Goal: Task Accomplishment & Management: Manage account settings

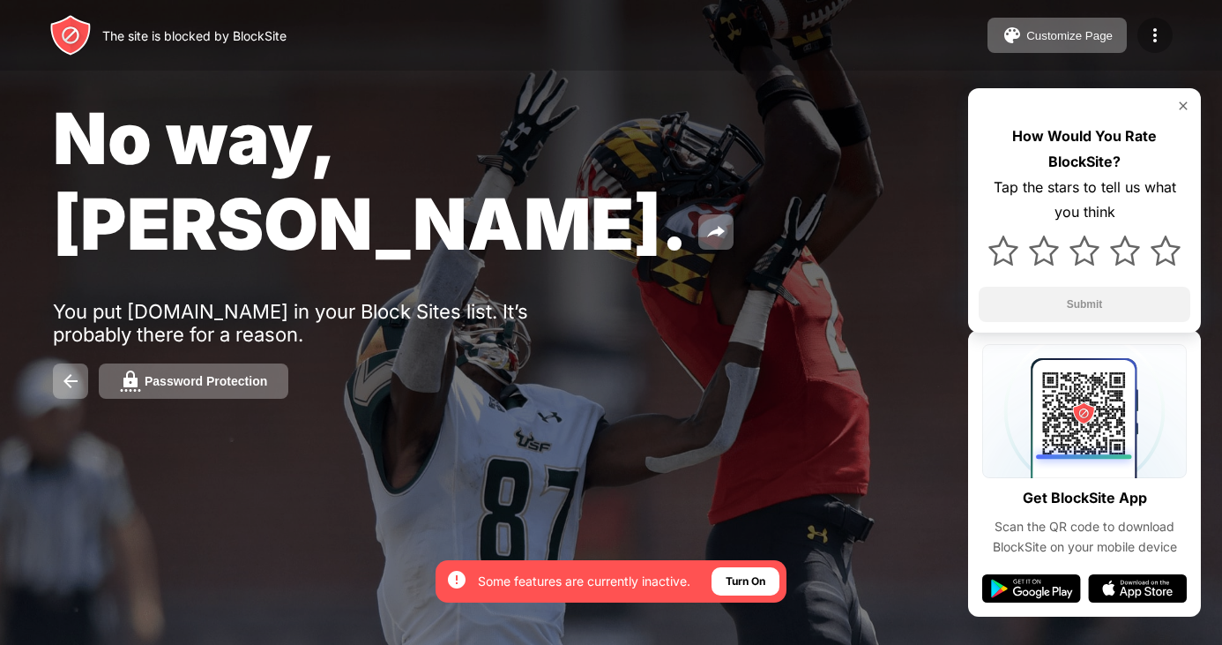
click at [1146, 34] on img at bounding box center [1155, 35] width 21 height 21
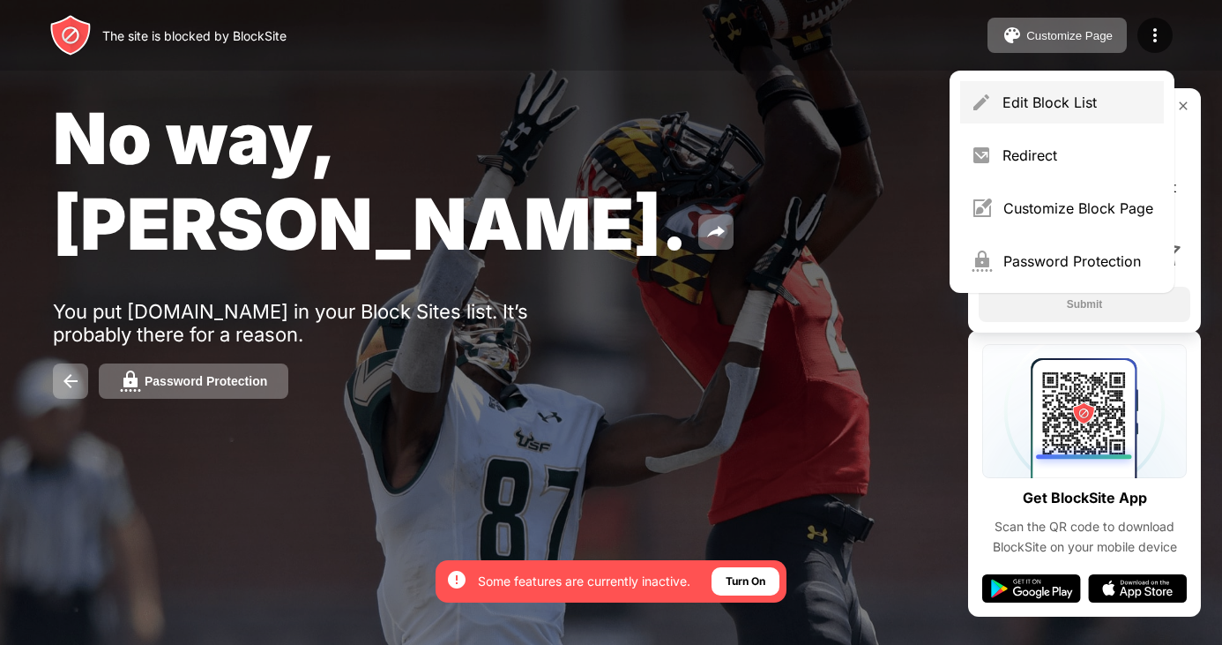
click at [1094, 97] on div "Edit Block List" at bounding box center [1078, 102] width 151 height 18
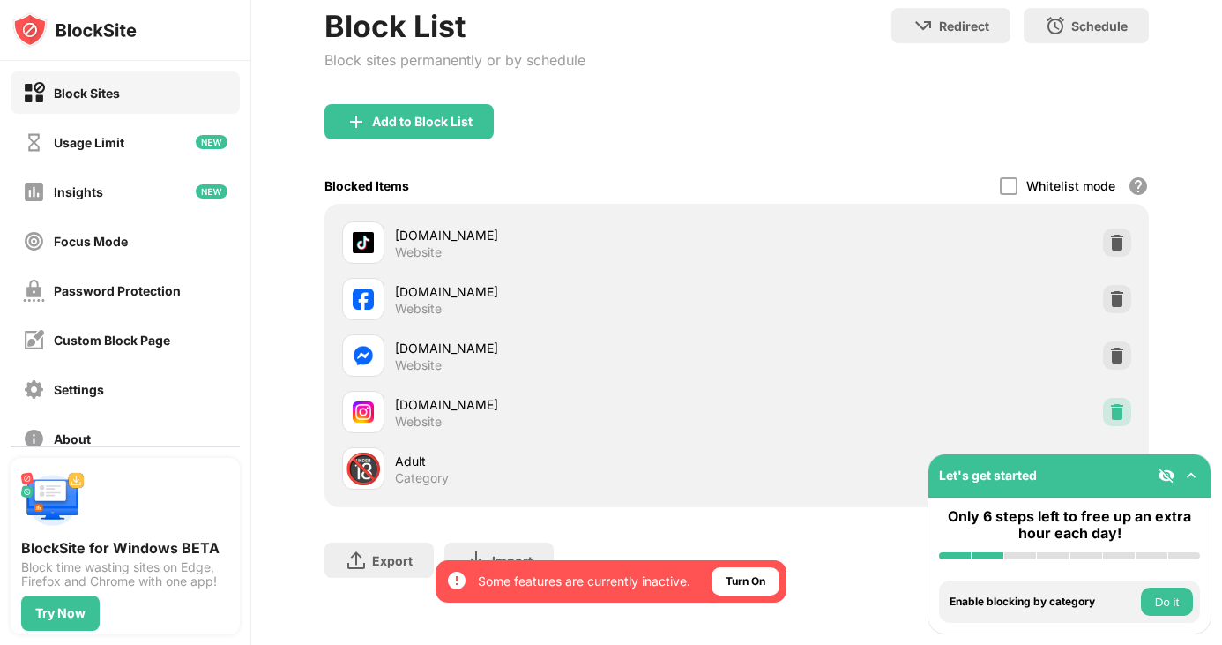
click at [1108, 403] on img at bounding box center [1117, 412] width 18 height 18
